Goal: Check status

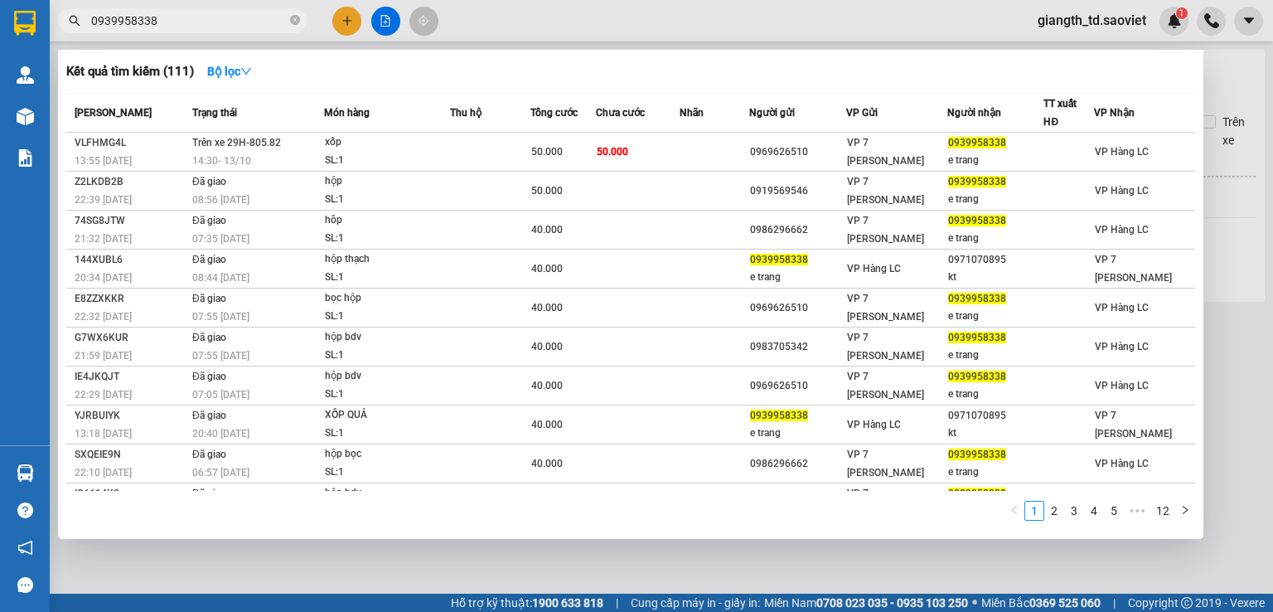
click at [156, 19] on input "0939958338" at bounding box center [189, 21] width 196 height 18
type input "0912314831"
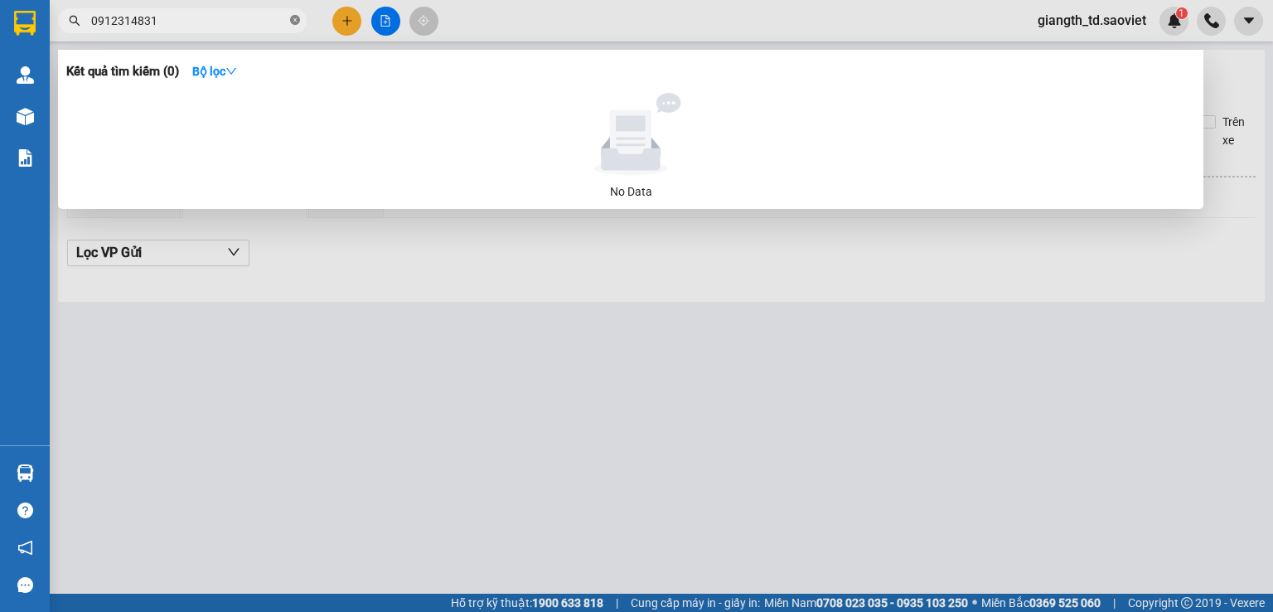
click at [292, 21] on icon "close-circle" at bounding box center [295, 20] width 10 height 10
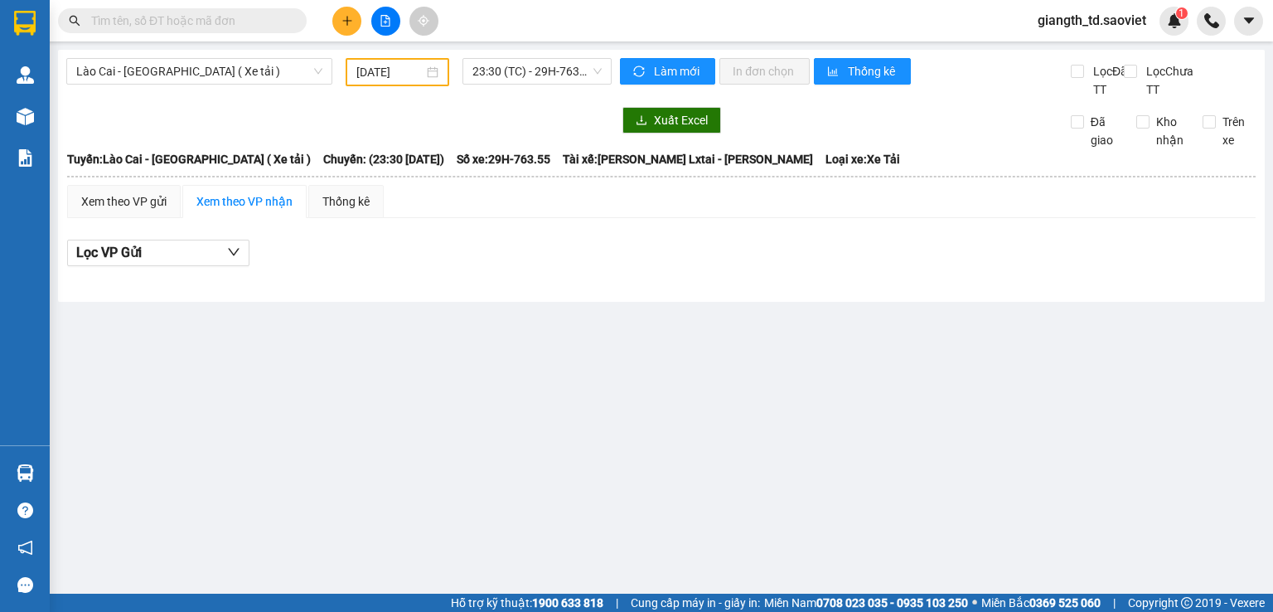
click at [537, 21] on div "Kết quả tìm kiếm ( 0 ) Bộ lọc No Data giangth_td.saoviet 1" at bounding box center [636, 20] width 1273 height 41
click at [152, 18] on input "text" at bounding box center [189, 21] width 196 height 18
paste input "0966799426"
type input "0966799426"
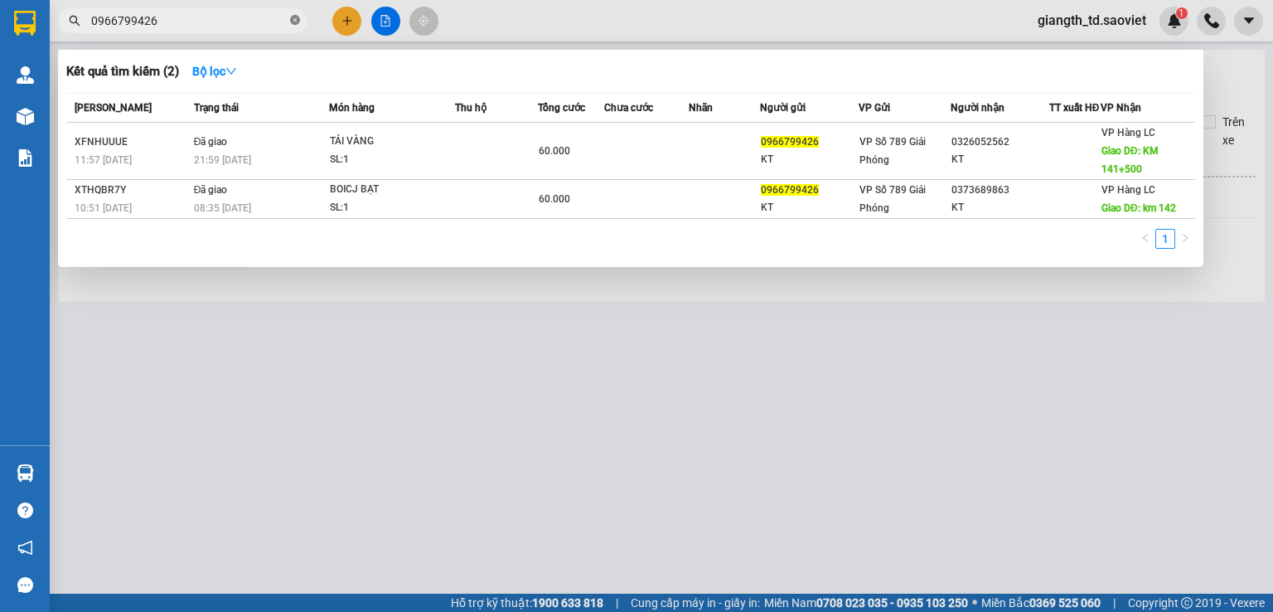
click at [297, 14] on span at bounding box center [295, 21] width 10 height 16
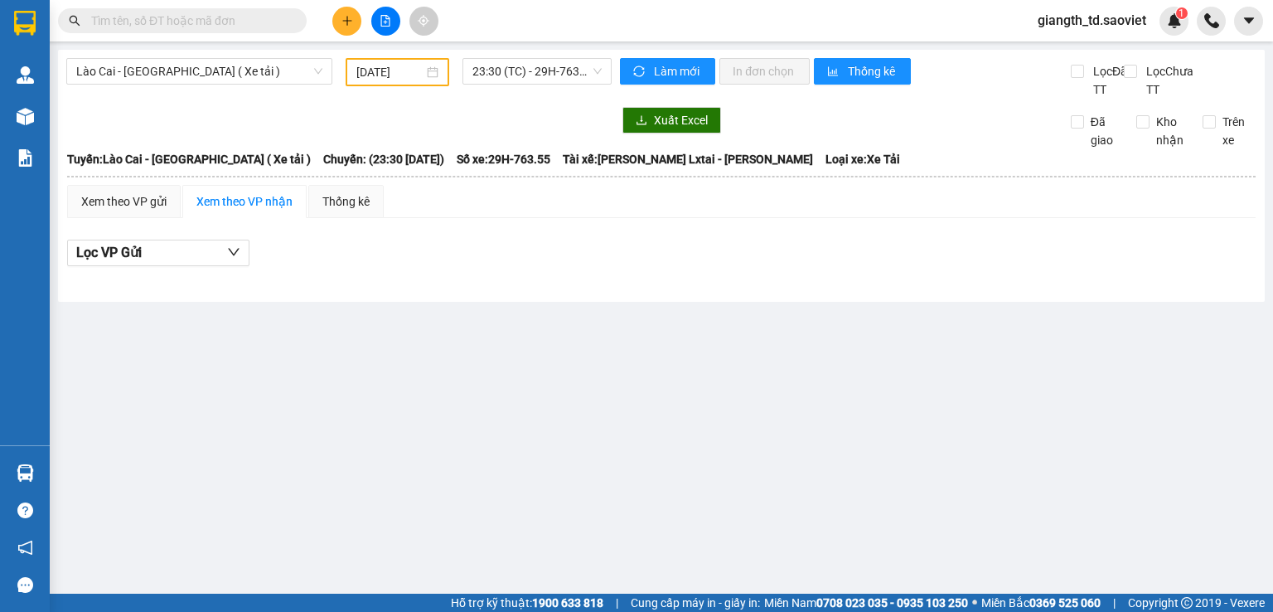
paste input "0971334044"
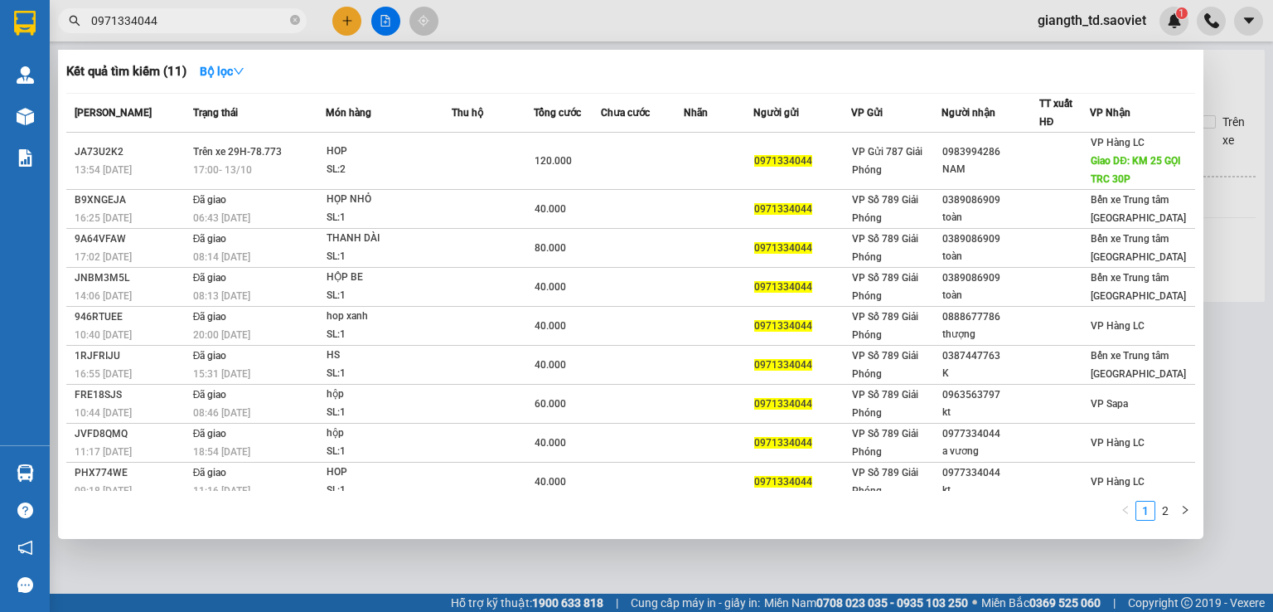
type input "0971334044"
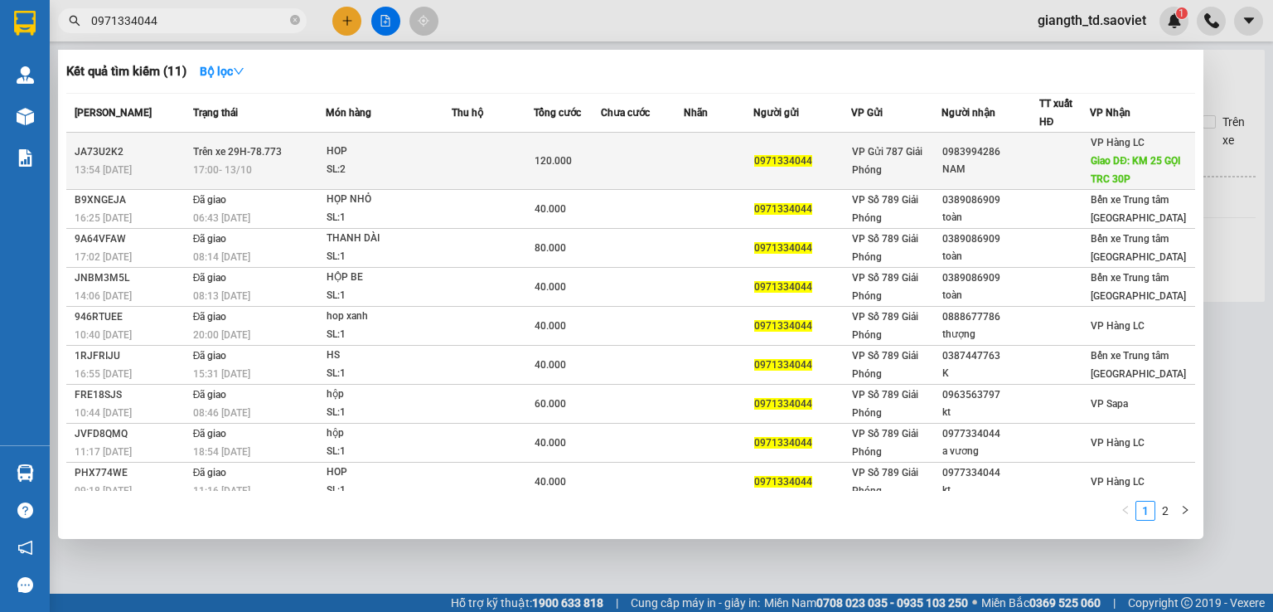
click at [302, 163] on div "17:00 [DATE]" at bounding box center [259, 170] width 133 height 18
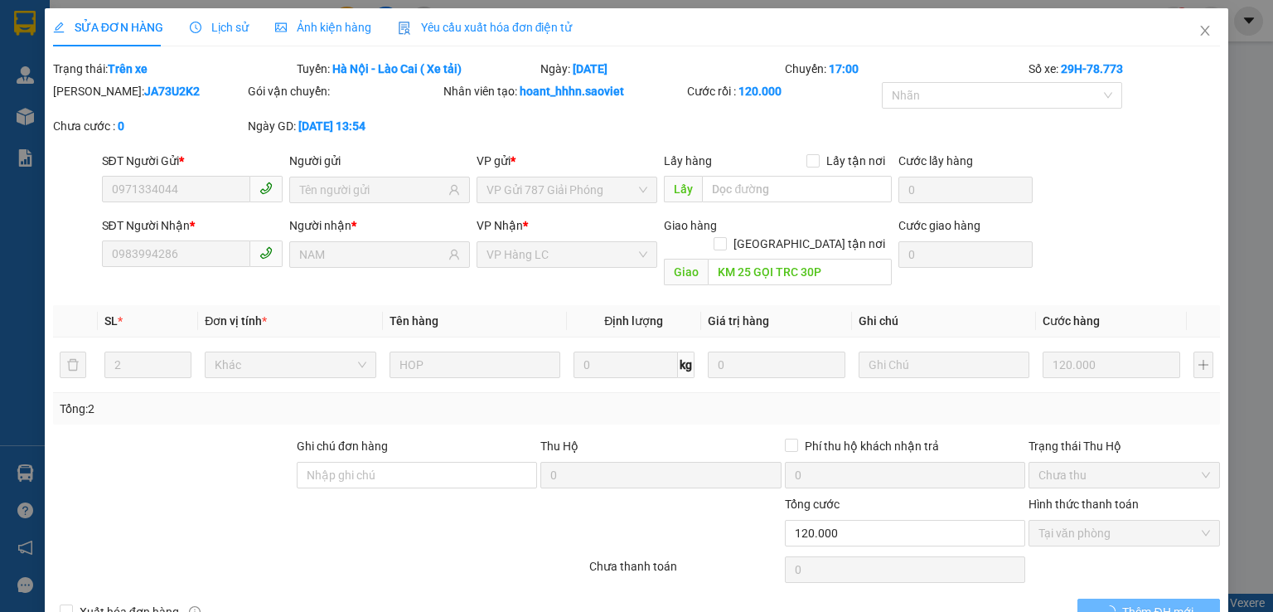
click at [231, 39] on div "Lịch sử" at bounding box center [219, 27] width 59 height 38
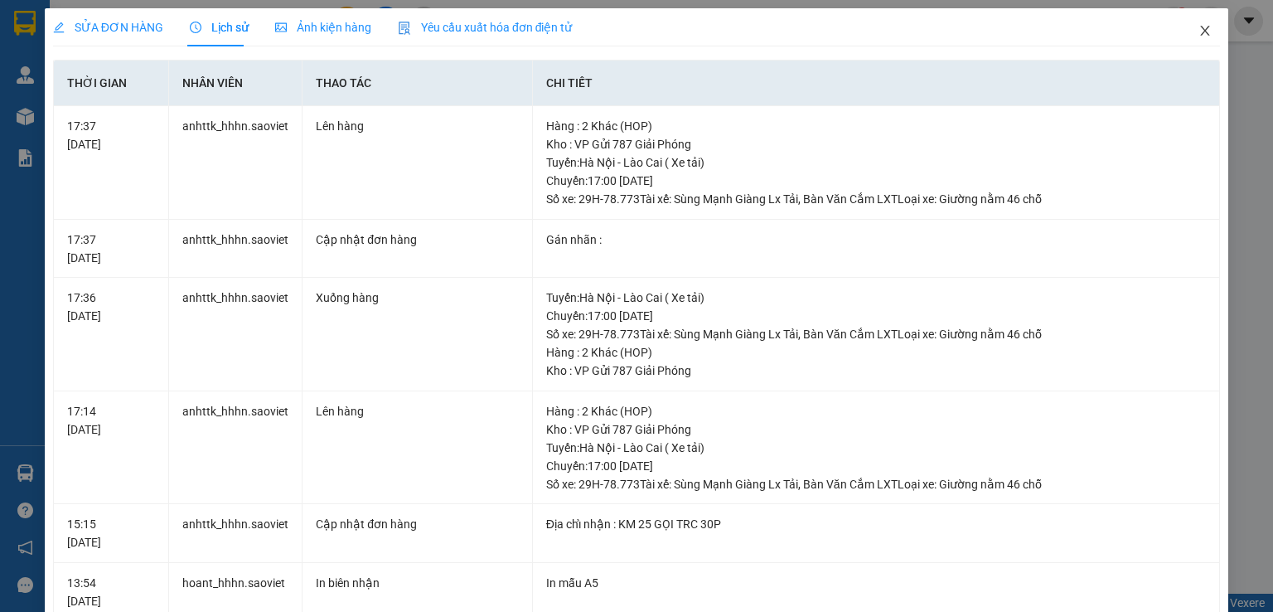
click at [1190, 39] on span "Close" at bounding box center [1205, 31] width 46 height 46
